Goal: Task Accomplishment & Management: Use online tool/utility

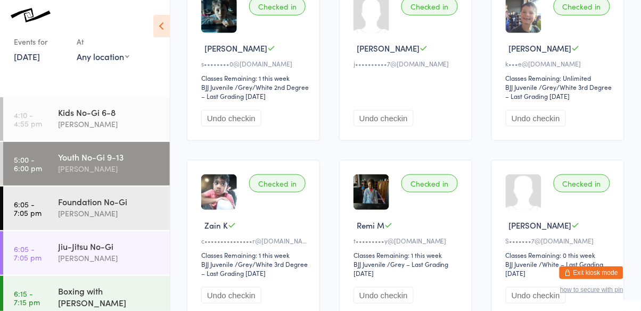
scroll to position [178, 0]
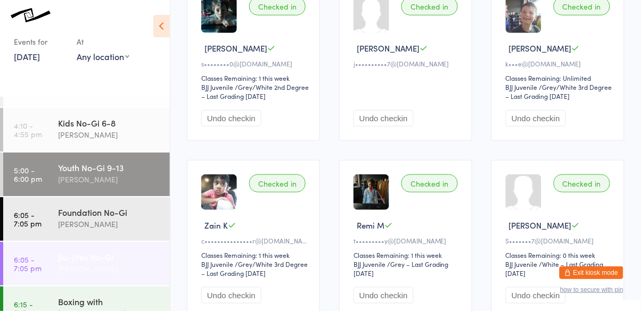
click at [92, 251] on div "Jiu-Jitsu No-Gi" at bounding box center [109, 257] width 103 height 12
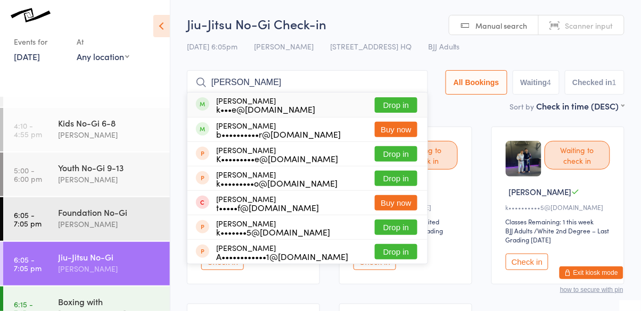
type input "[PERSON_NAME]"
click at [397, 104] on button "Drop in" at bounding box center [396, 104] width 43 height 15
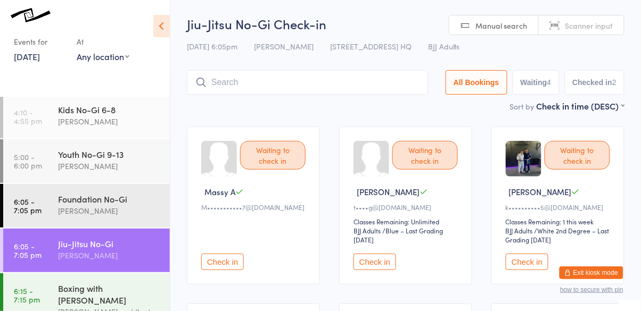
scroll to position [190, 0]
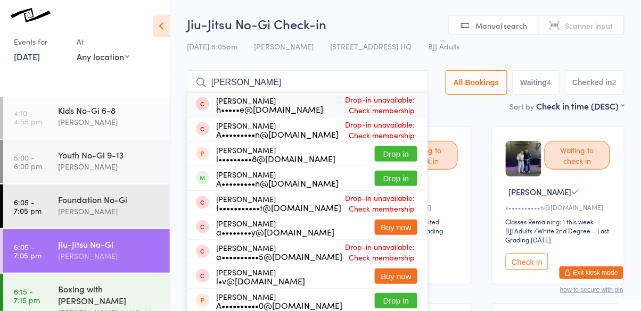
type input "[PERSON_NAME]"
click at [396, 182] on button "Drop in" at bounding box center [396, 178] width 43 height 15
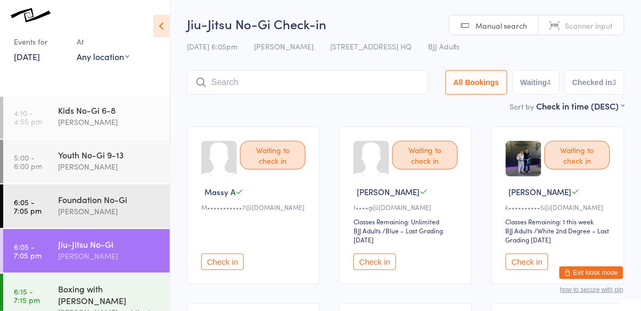
click at [383, 267] on button "Check in" at bounding box center [374, 262] width 43 height 16
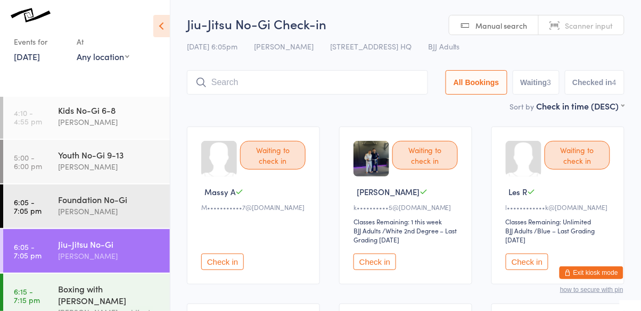
scroll to position [4, 0]
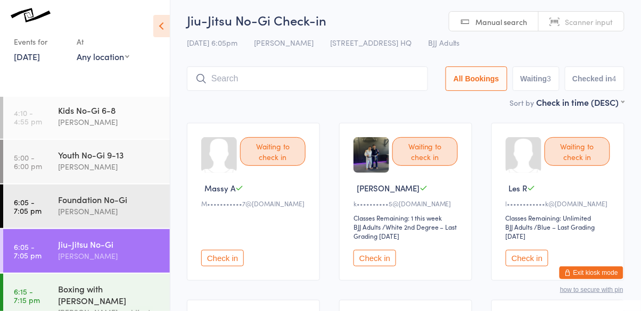
click at [381, 267] on button "Check in" at bounding box center [374, 258] width 43 height 16
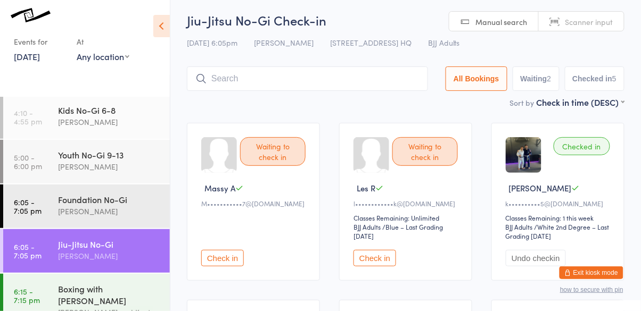
click at [364, 80] on input "search" at bounding box center [307, 79] width 241 height 24
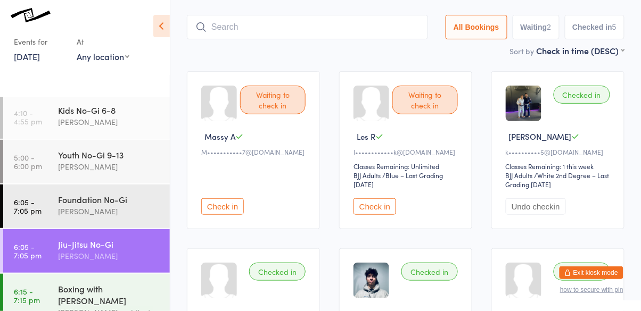
scroll to position [71, 0]
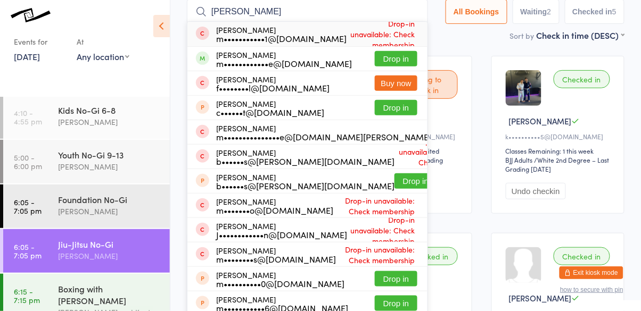
type input "[PERSON_NAME]"
click at [410, 63] on button "Drop in" at bounding box center [396, 58] width 43 height 15
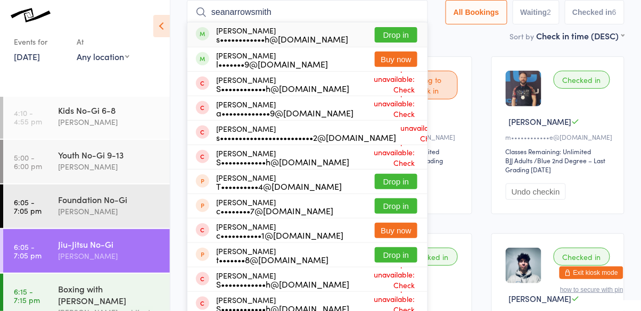
type input "seanarrowsmith"
click at [396, 35] on button "Drop in" at bounding box center [396, 34] width 43 height 15
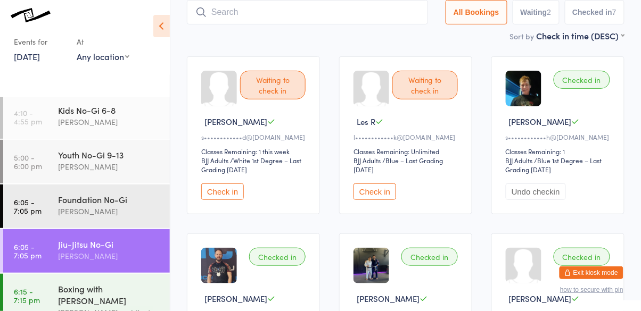
click at [227, 193] on button "Check in" at bounding box center [222, 192] width 43 height 16
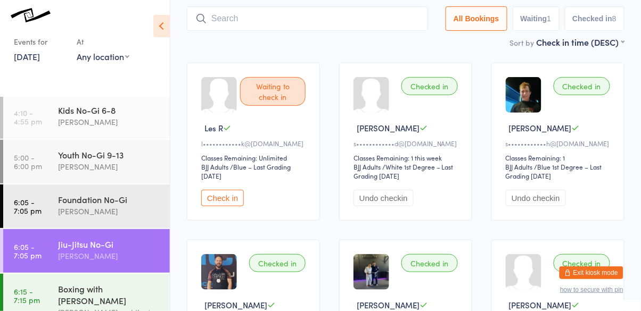
scroll to position [63, 0]
click at [221, 195] on button "Check in" at bounding box center [222, 198] width 43 height 16
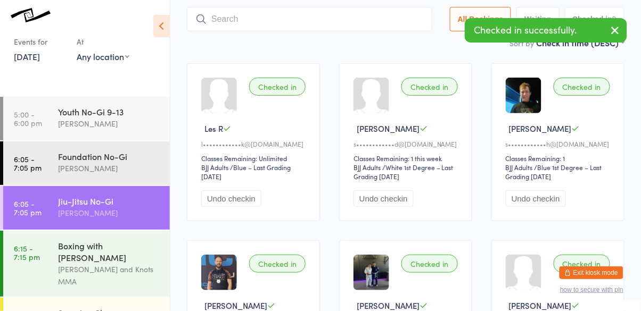
scroll to position [243, 0]
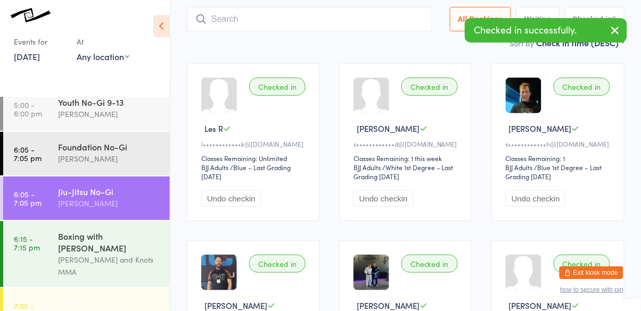
click at [46, 288] on link "7:05 - 7:35 pm Sparring Class [PERSON_NAME]" at bounding box center [86, 310] width 167 height 44
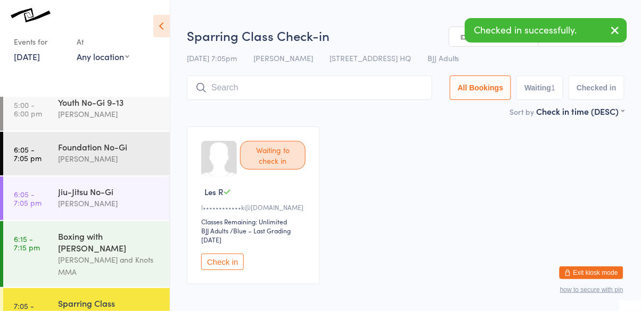
click at [232, 255] on button "Check in" at bounding box center [222, 262] width 43 height 16
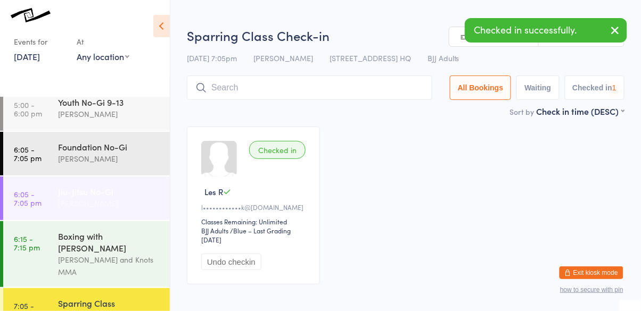
click at [55, 182] on link "6:05 - 7:05 pm Jiu-Jitsu No-[PERSON_NAME]" at bounding box center [86, 199] width 167 height 44
